Goal: Transaction & Acquisition: Book appointment/travel/reservation

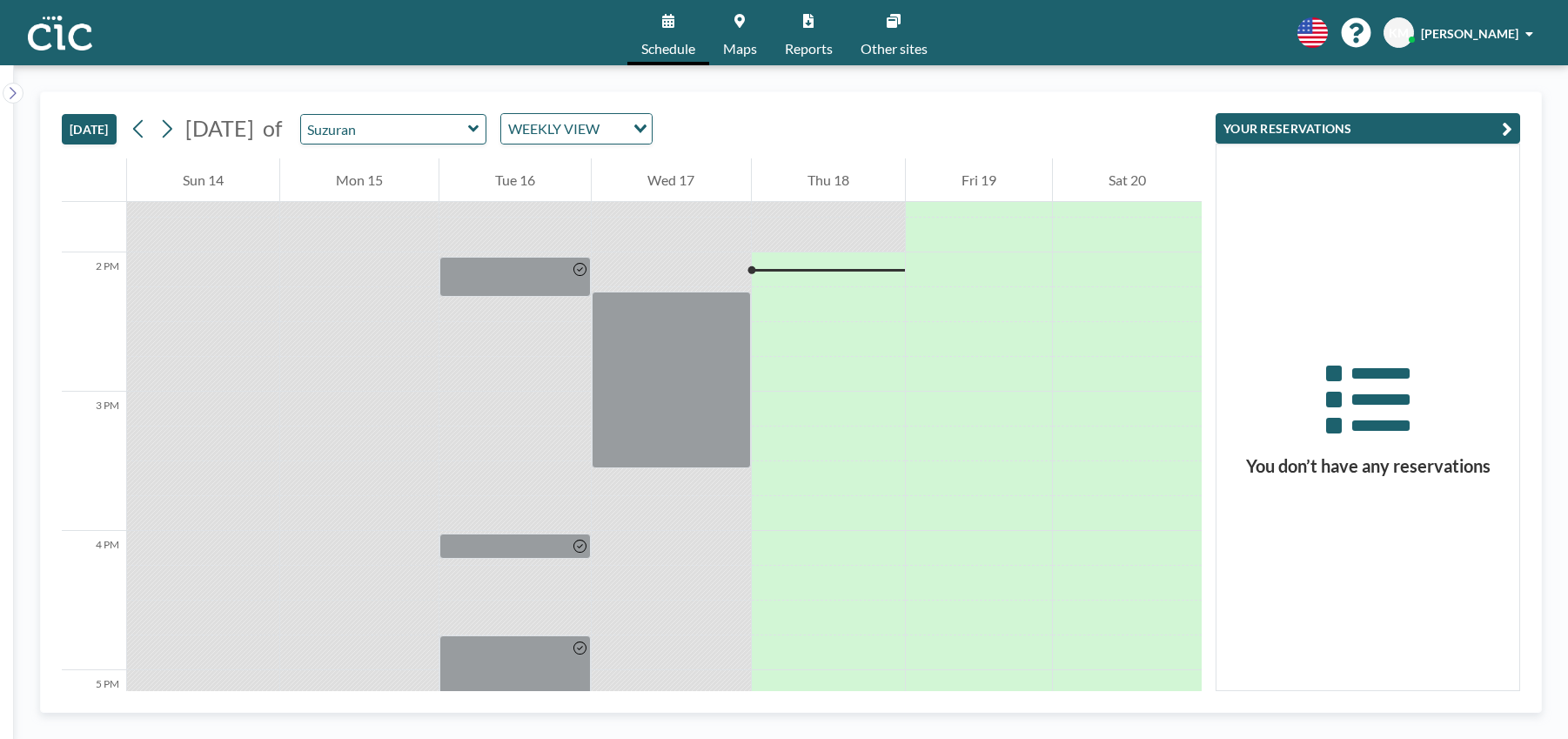
scroll to position [1915, 0]
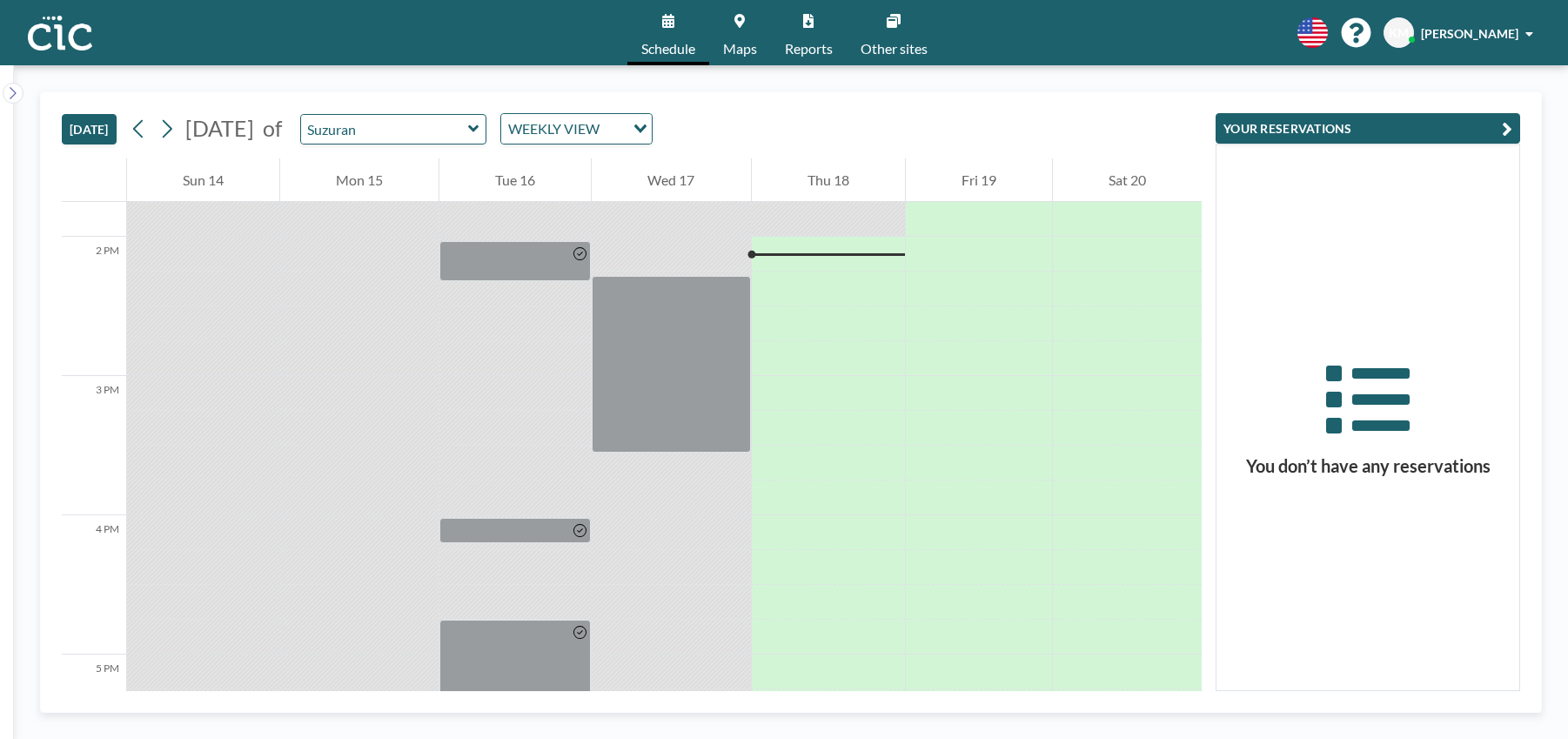
click at [753, 42] on span "Maps" at bounding box center [740, 49] width 34 height 14
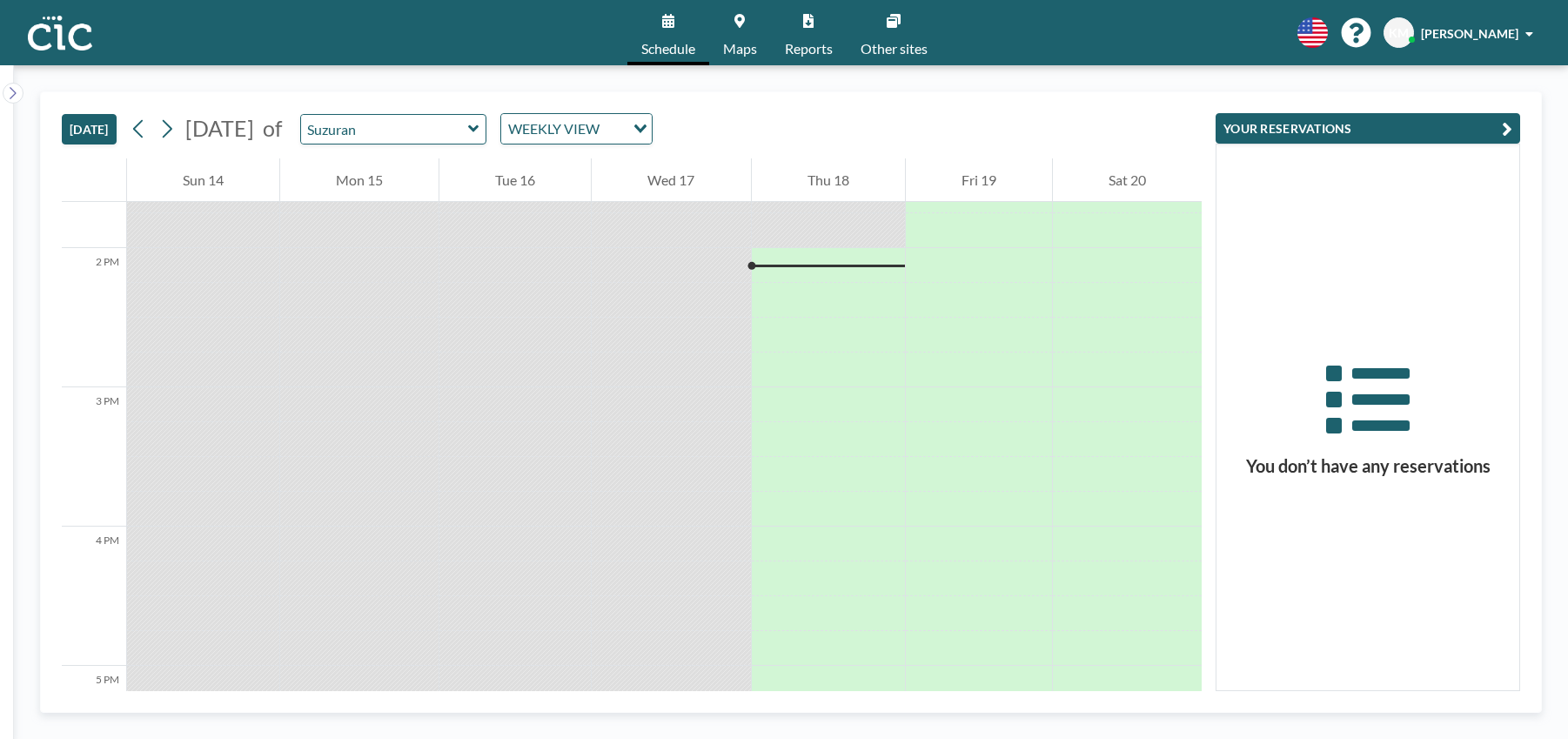
scroll to position [1915, 0]
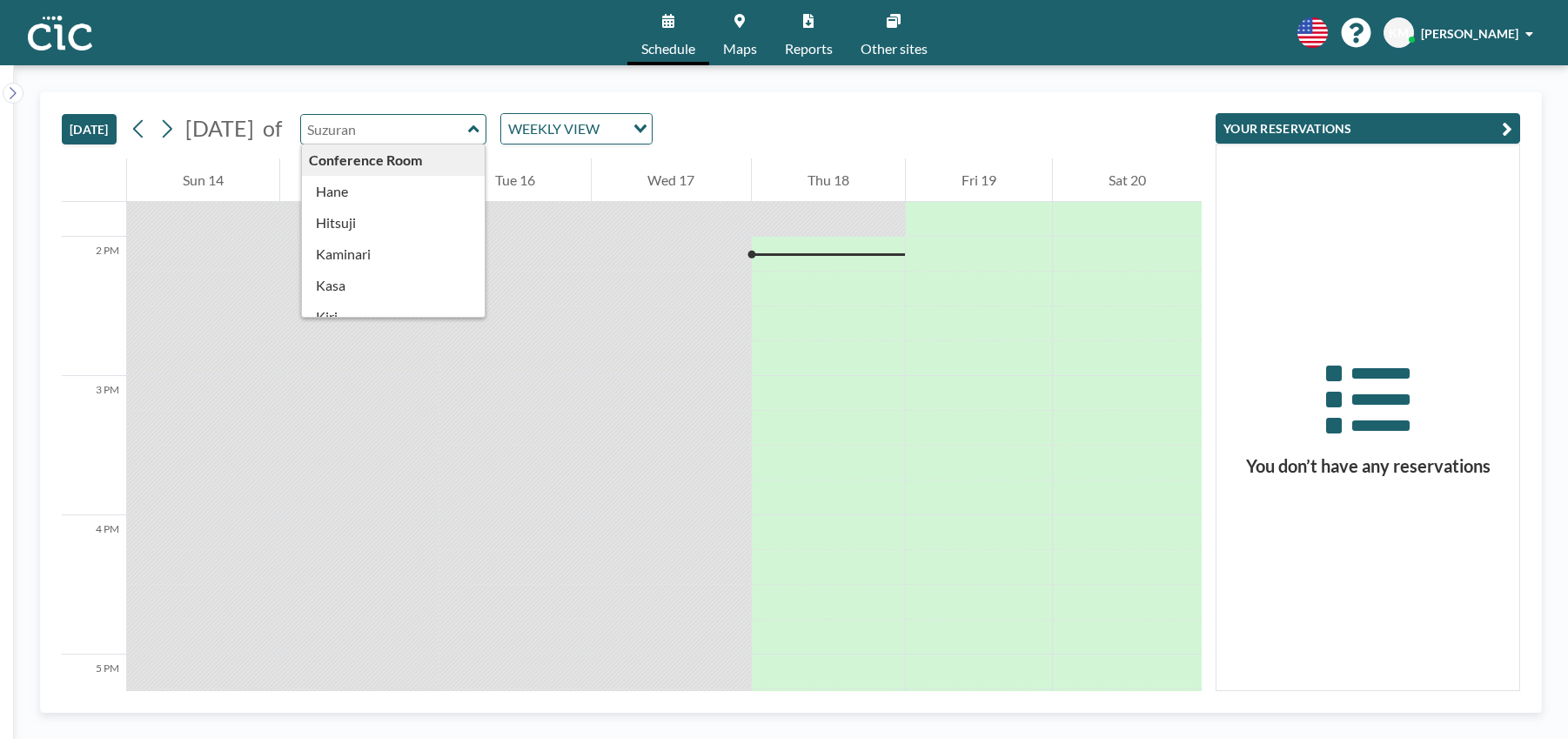
click at [453, 139] on input "text" at bounding box center [384, 129] width 167 height 29
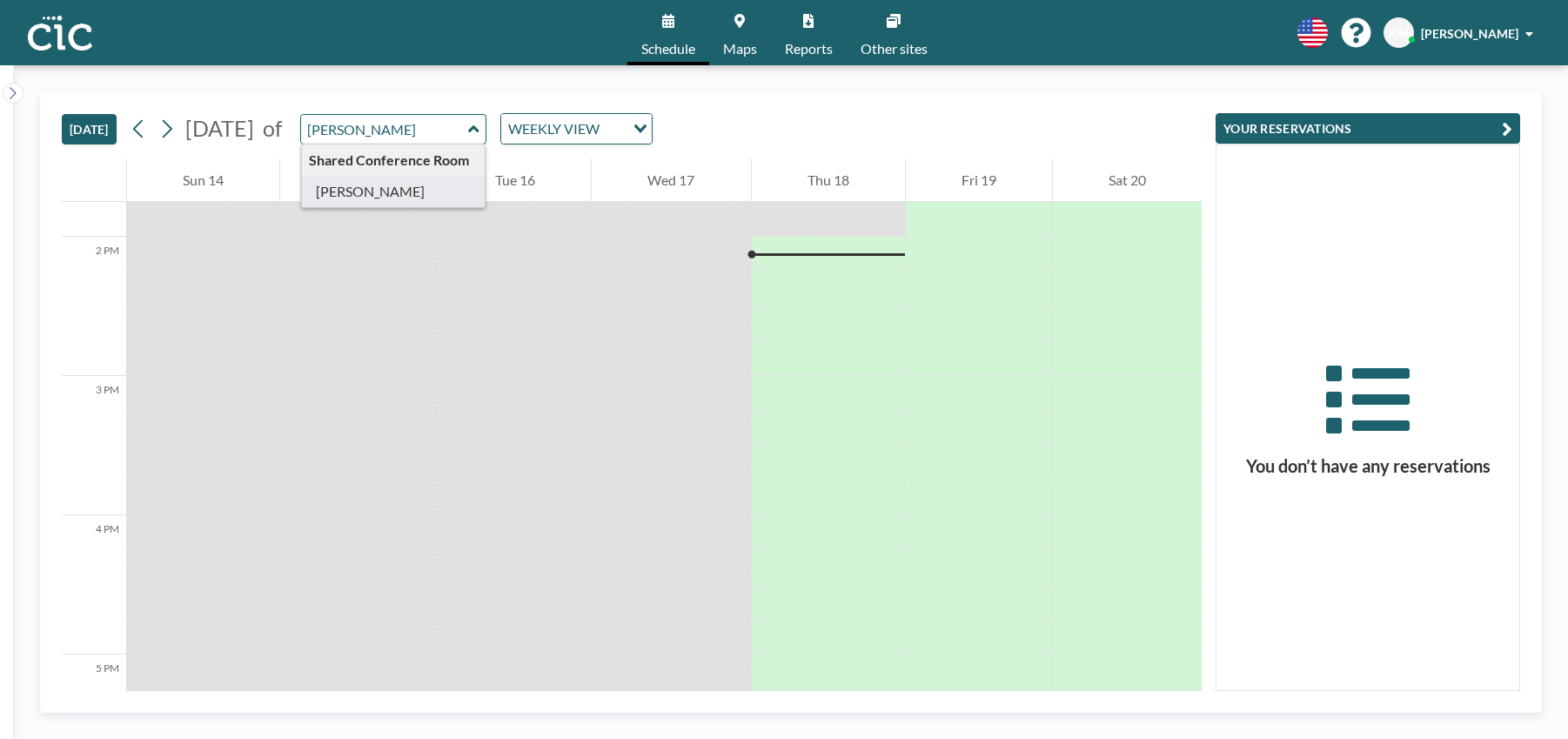
type input "Yuki"
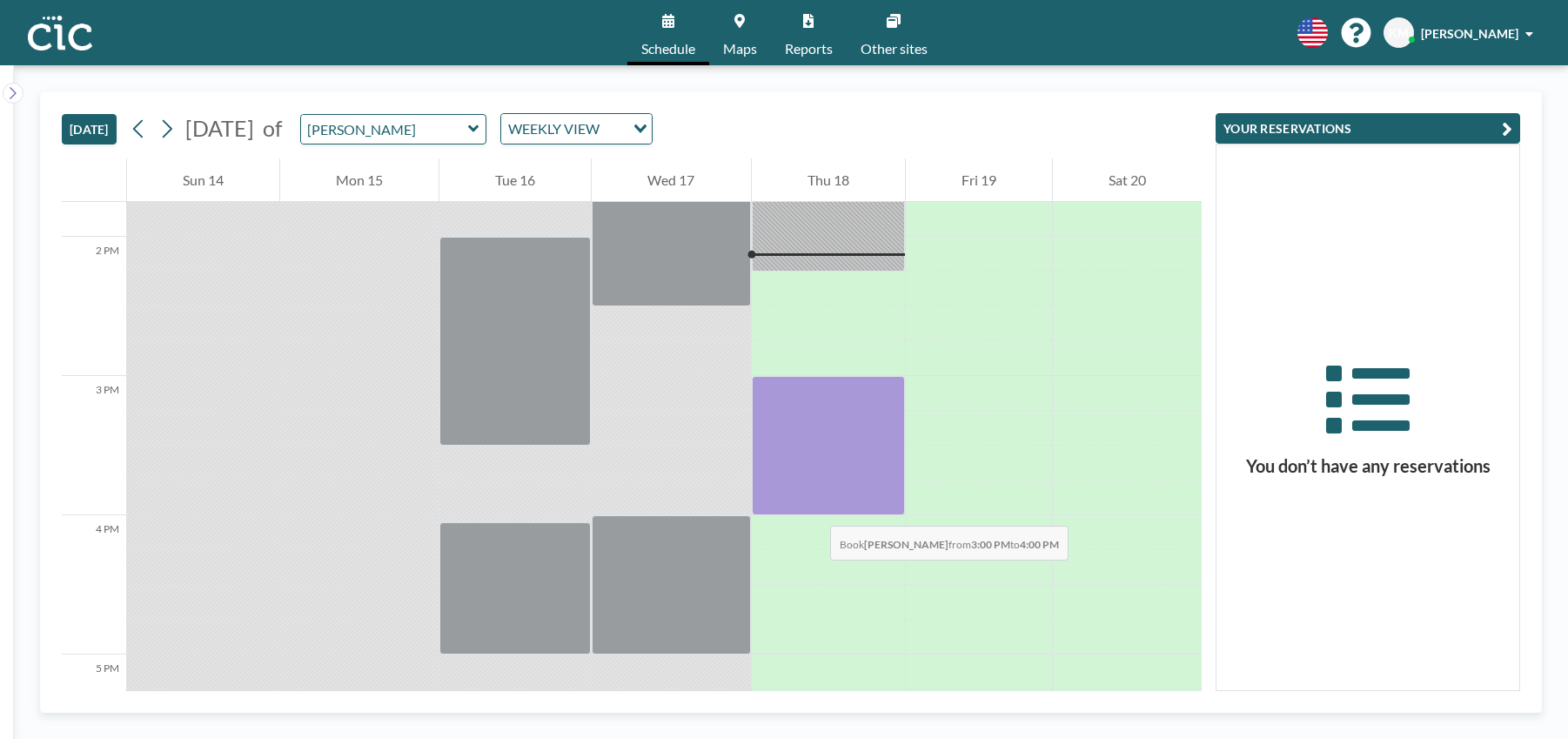
drag, startPoint x: 813, startPoint y: 391, endPoint x: 813, endPoint y: 508, distance: 117.0
click at [813, 508] on div at bounding box center [828, 445] width 154 height 139
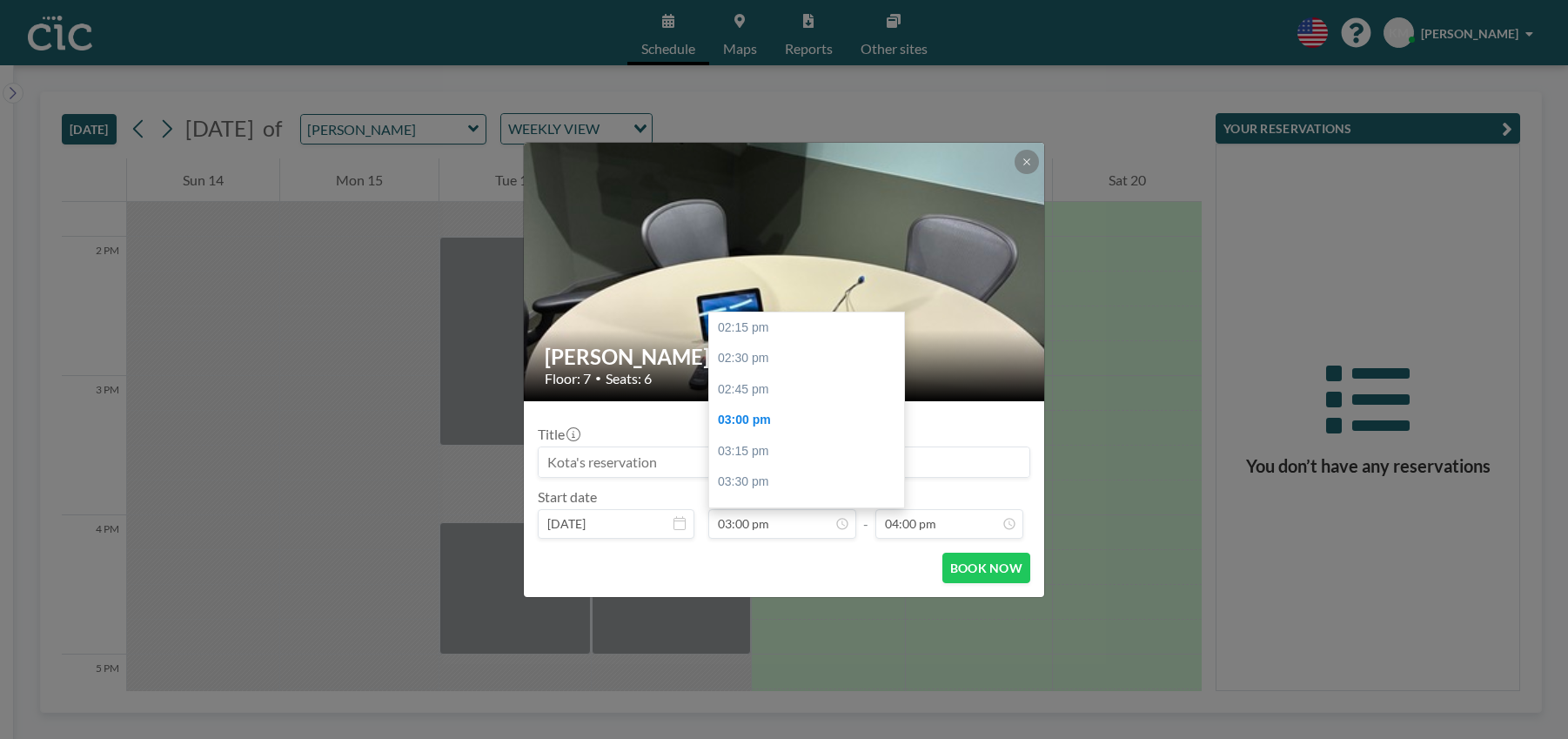
scroll to position [93, 0]
click at [785, 459] on div "04:00 pm" at bounding box center [807, 451] width 195 height 31
type input "04:00 pm"
type input "04:15 pm"
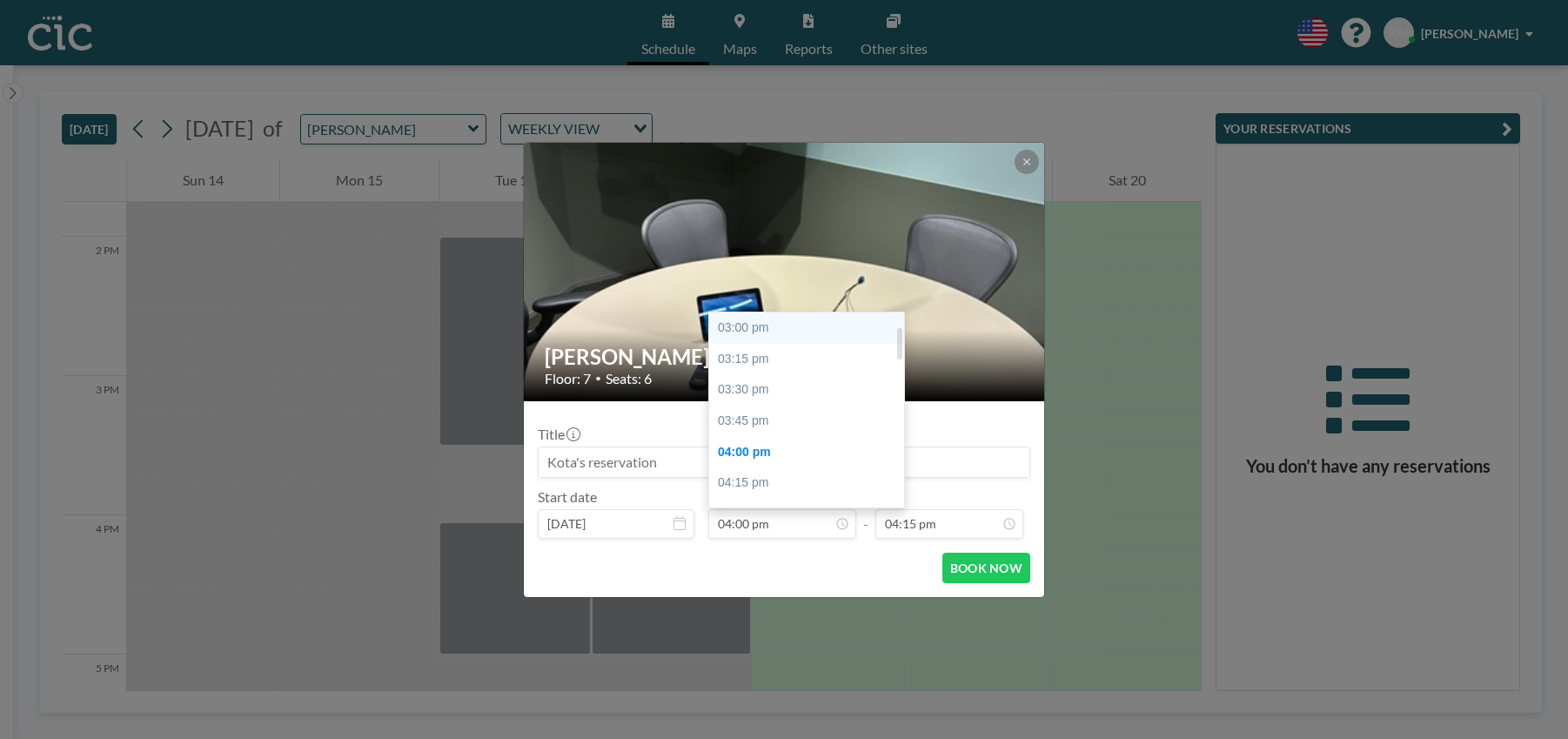
click at [758, 334] on div "03:00 pm" at bounding box center [807, 328] width 195 height 31
type input "03:00 pm"
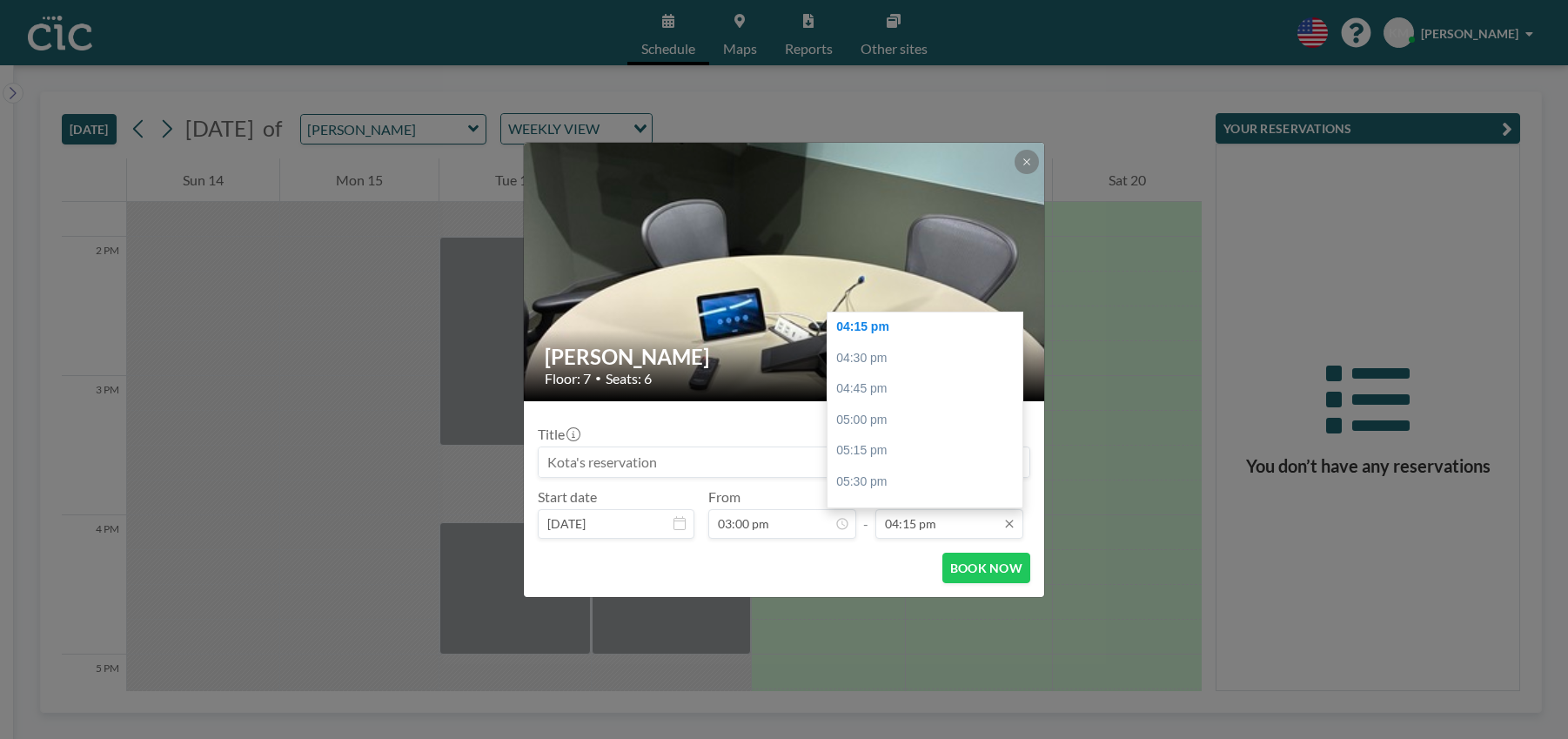
click at [925, 526] on input "04:15 pm" at bounding box center [949, 523] width 148 height 30
click at [888, 355] on div "04:00 pm" at bounding box center [925, 352] width 195 height 31
type input "04:00 pm"
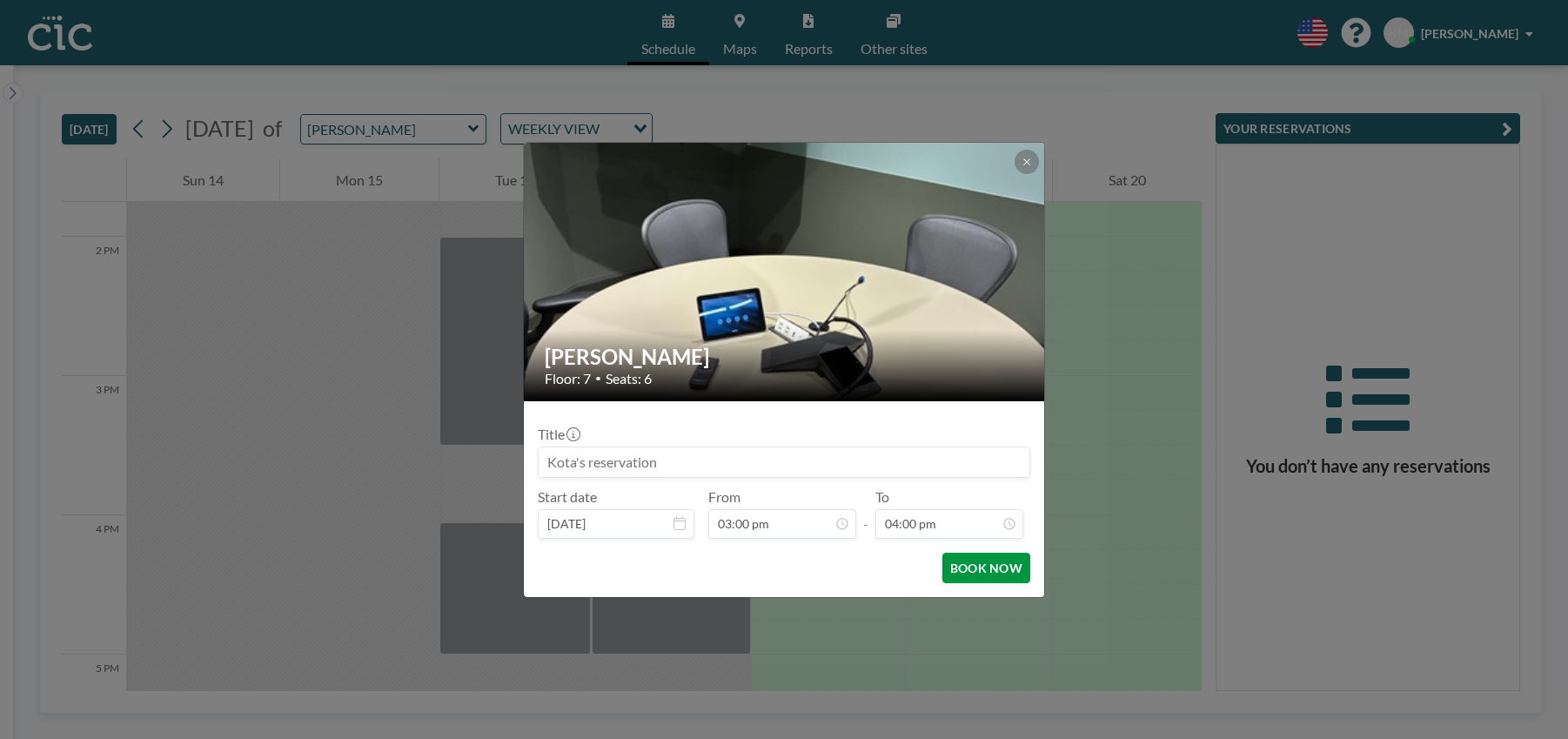
click at [965, 556] on button "BOOK NOW" at bounding box center [986, 567] width 88 height 31
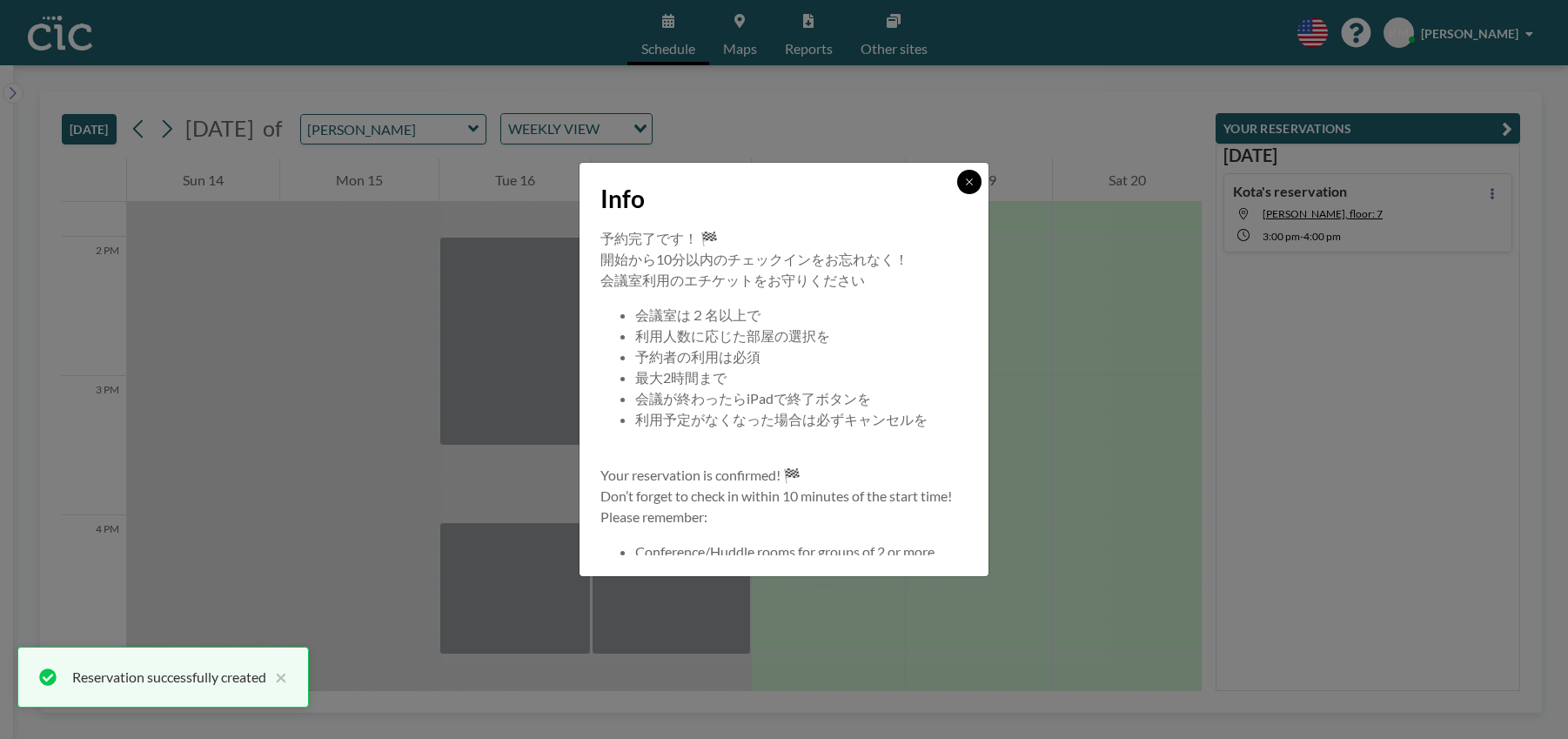
click at [969, 188] on button at bounding box center [970, 182] width 25 height 25
